Goal: Navigation & Orientation: Understand site structure

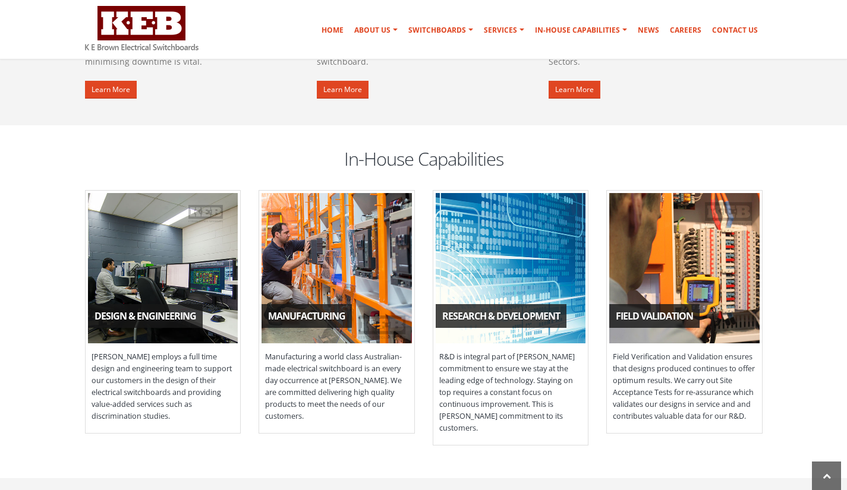
scroll to position [1069, 0]
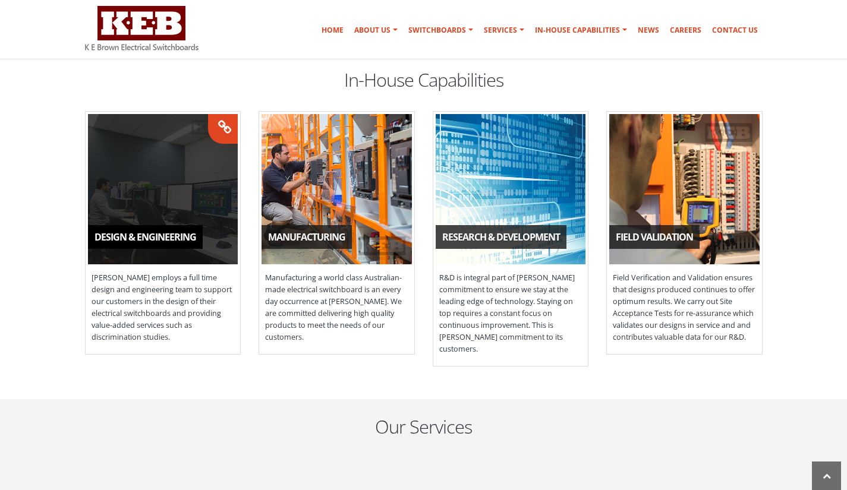
click at [192, 187] on span "Design & Engineering" at bounding box center [163, 189] width 150 height 150
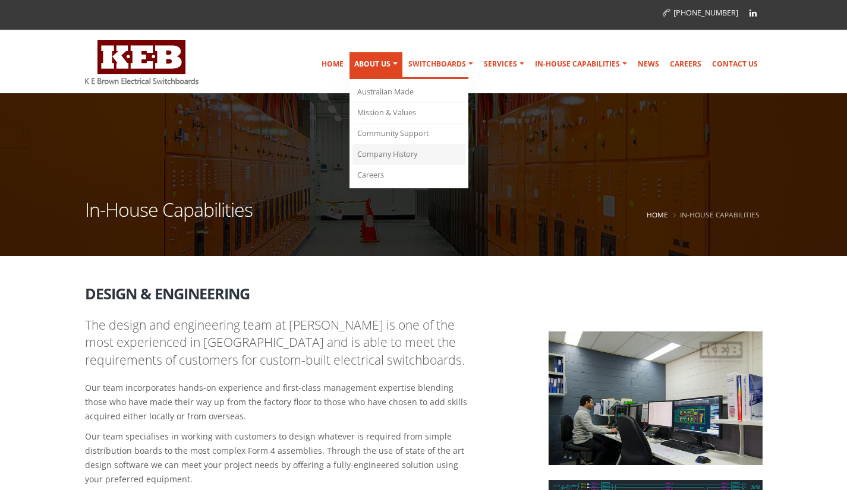
click at [403, 150] on link "Company History" at bounding box center [408, 154] width 113 height 21
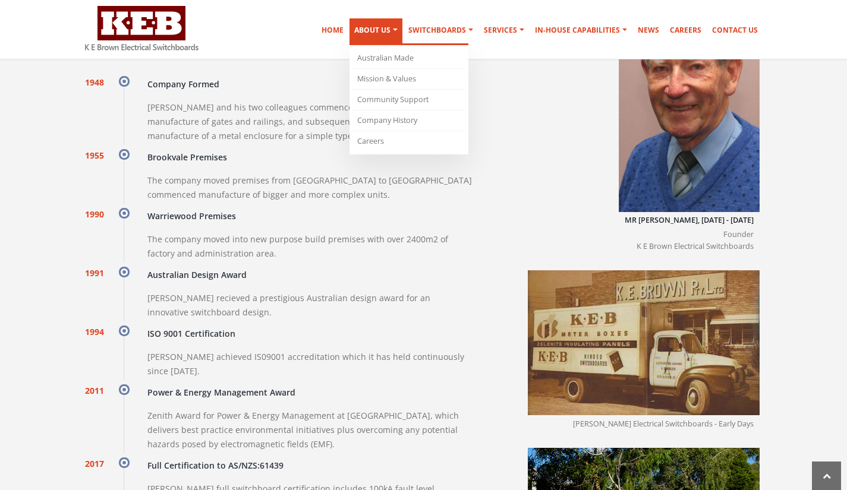
scroll to position [1118, 0]
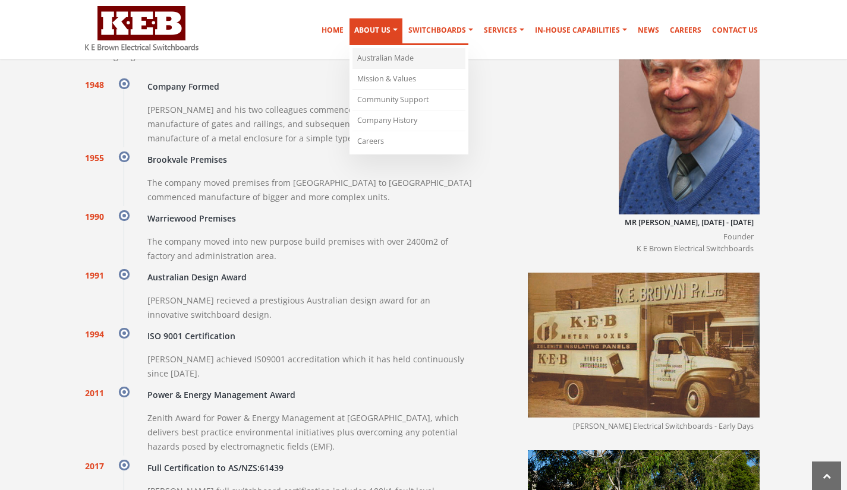
click at [392, 55] on link "Australian Made" at bounding box center [408, 58] width 113 height 21
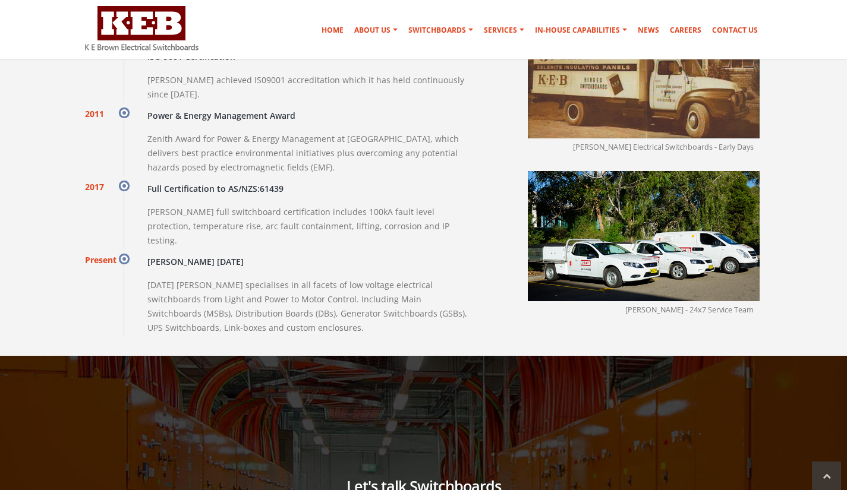
scroll to position [1263, 0]
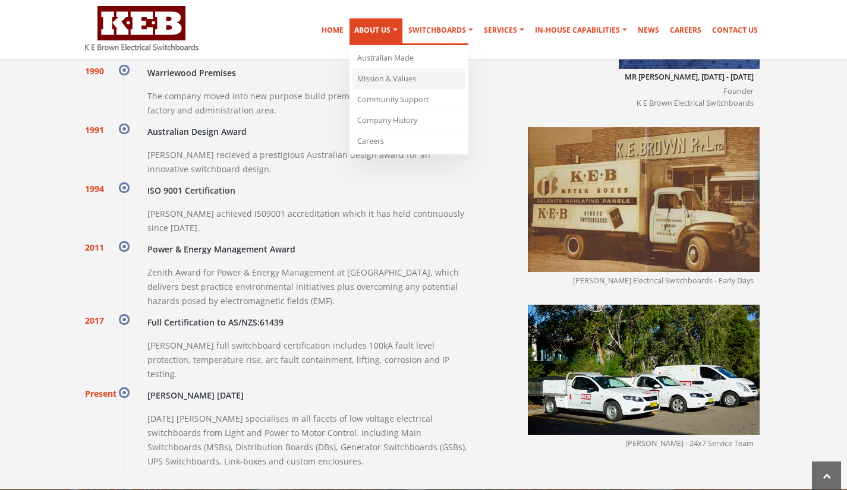
click at [399, 87] on link "Mission & Values" at bounding box center [408, 79] width 113 height 21
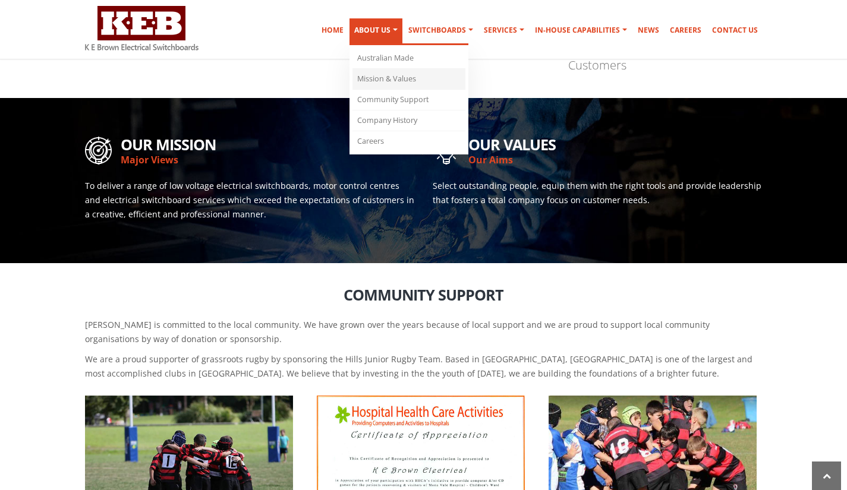
scroll to position [463, 0]
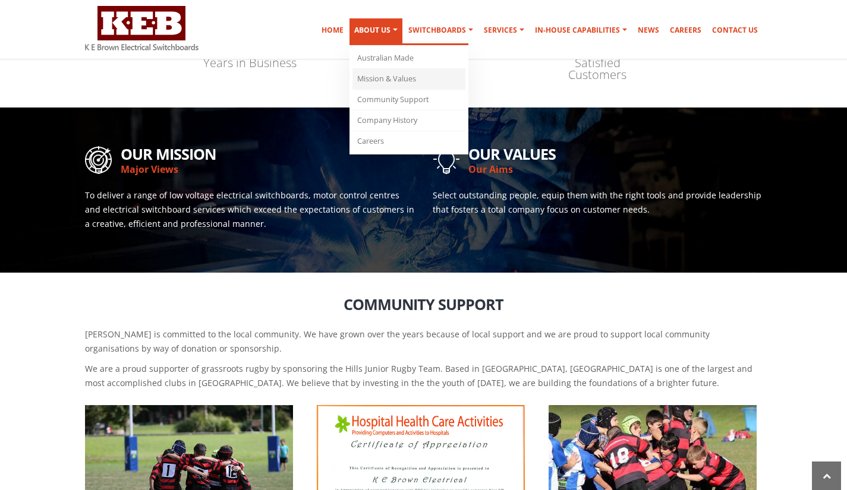
click at [397, 84] on link "Mission & Values" at bounding box center [408, 79] width 113 height 21
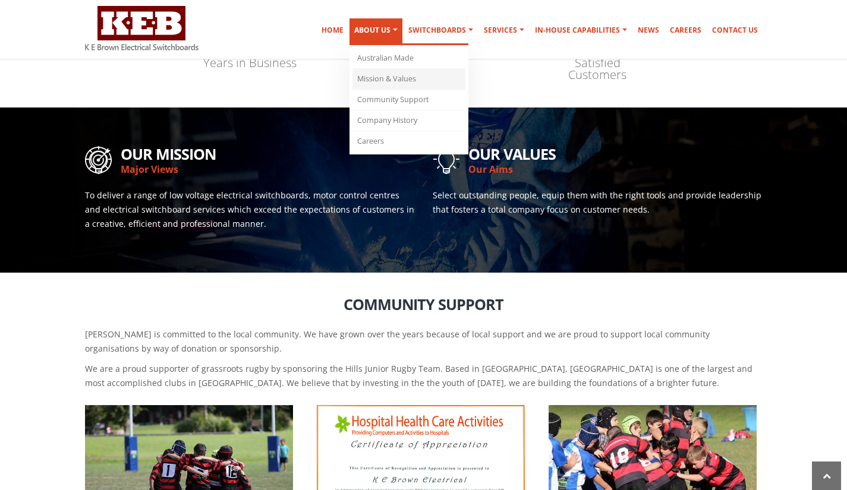
scroll to position [570, 0]
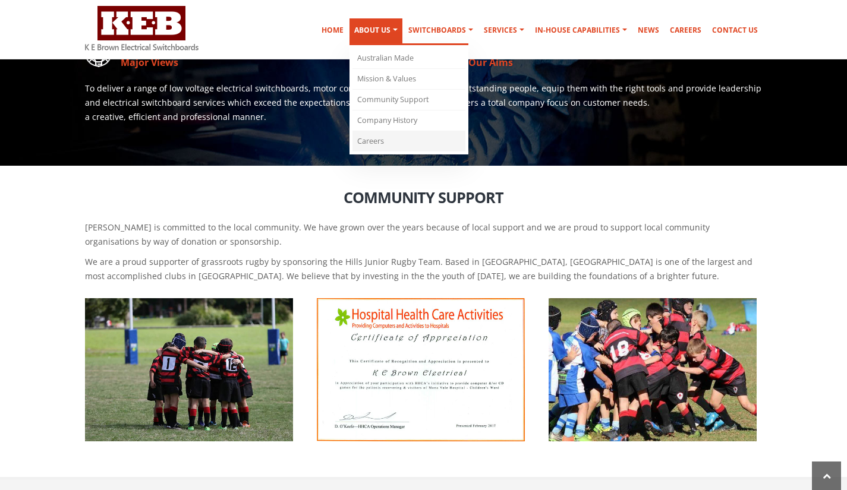
click at [385, 138] on link "Careers" at bounding box center [408, 141] width 113 height 20
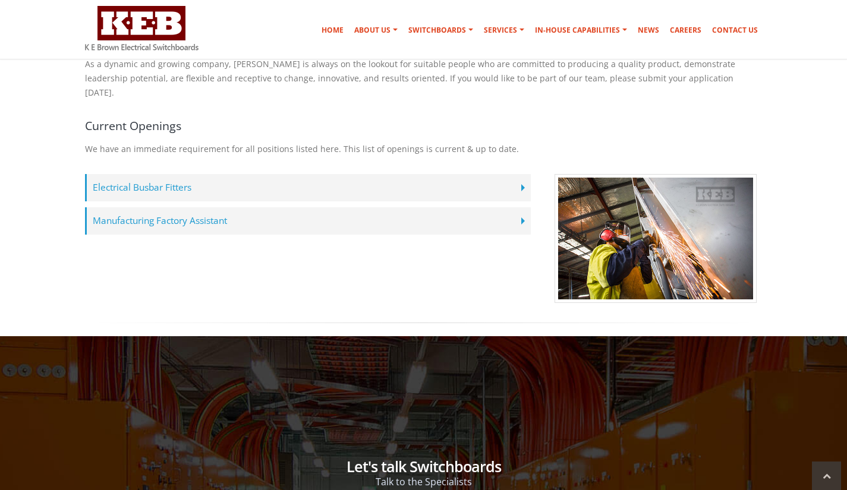
scroll to position [297, 0]
